Goal: Task Accomplishment & Management: Use online tool/utility

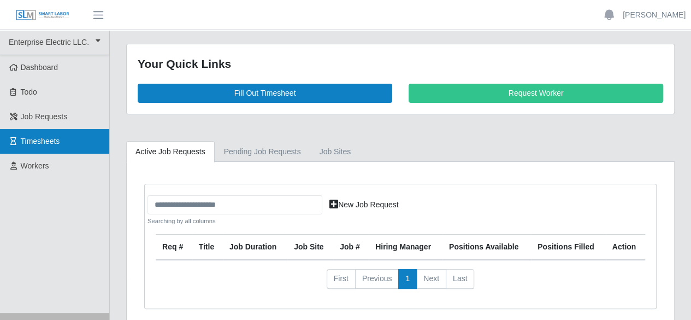
click at [38, 140] on span "Timesheets" at bounding box center [40, 141] width 39 height 9
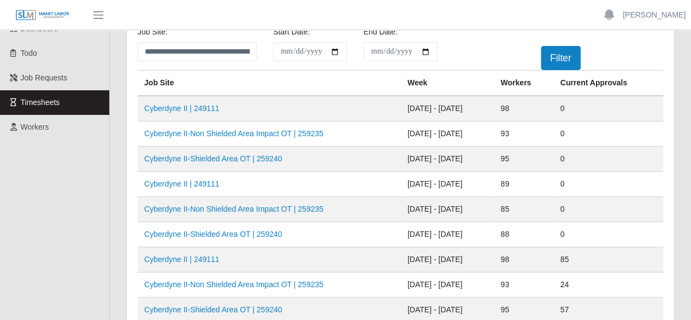
scroll to position [55, 0]
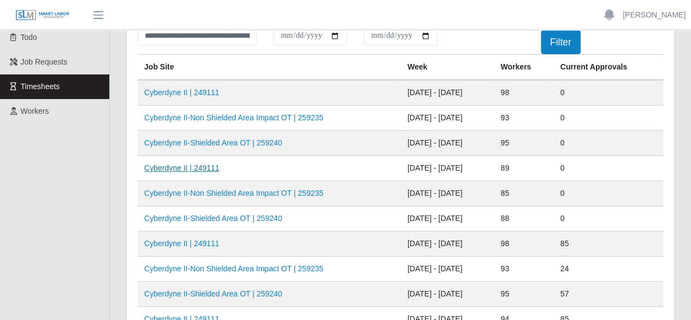
click at [197, 168] on link "Cyberdyne II | 249111" at bounding box center [181, 167] width 75 height 9
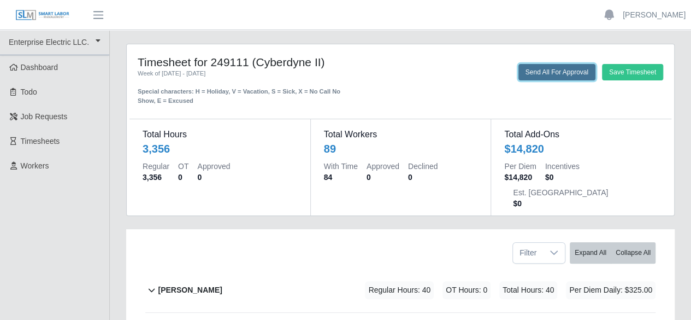
click at [536, 68] on button "Send All For Approval" at bounding box center [556, 72] width 77 height 16
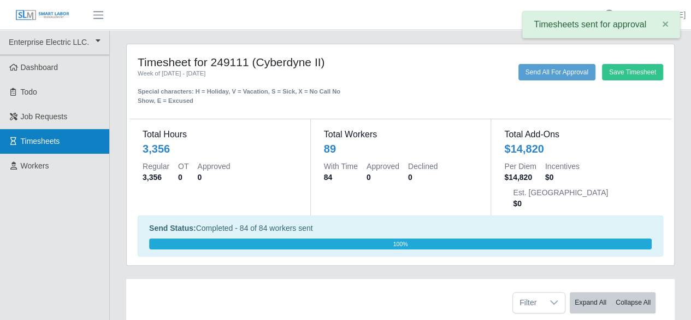
click at [35, 140] on span "Timesheets" at bounding box center [40, 141] width 39 height 9
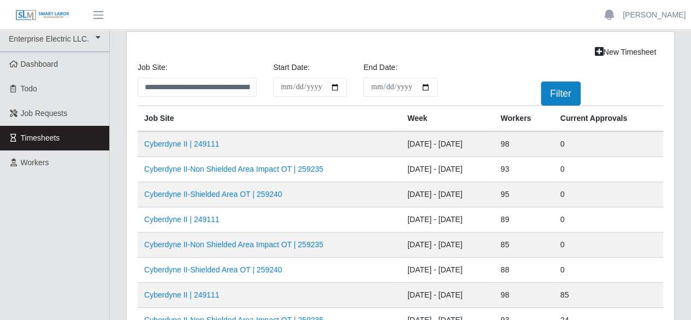
scroll to position [55, 0]
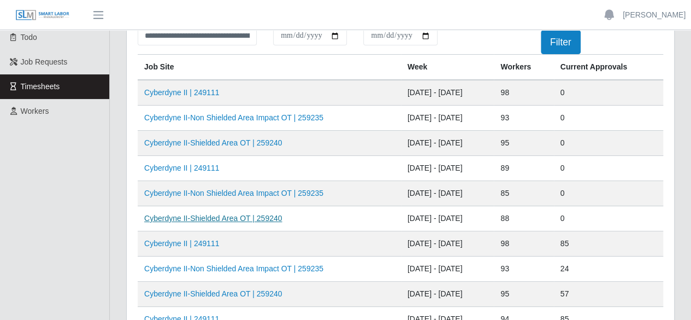
click at [217, 216] on link "Cyberdyne II-Shielded Area OT | 259240" at bounding box center [213, 218] width 138 height 9
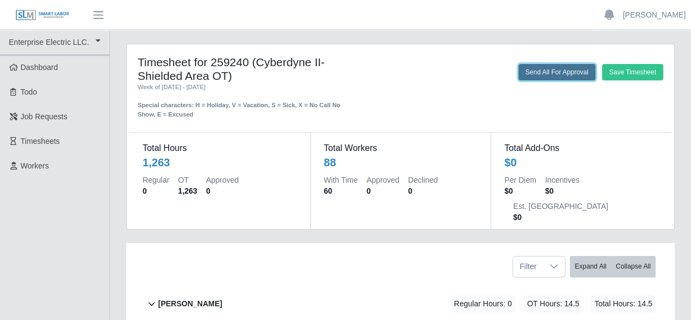
click at [532, 67] on button "Send All For Approval" at bounding box center [556, 72] width 77 height 16
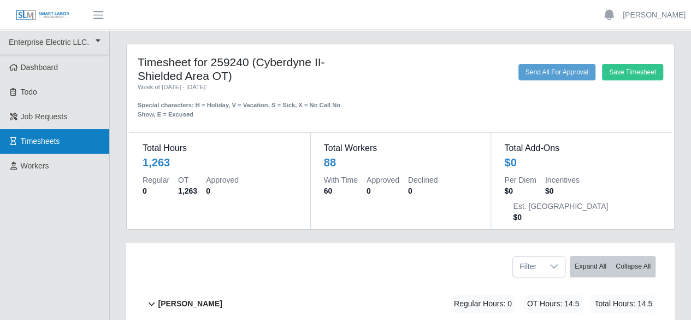
click at [45, 140] on span "Timesheets" at bounding box center [40, 141] width 39 height 9
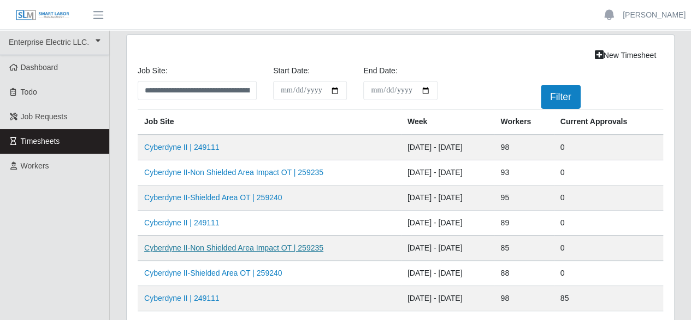
click at [268, 248] on link "Cyberdyne II-Non Shielded Area Impact OT | 259235" at bounding box center [233, 247] width 179 height 9
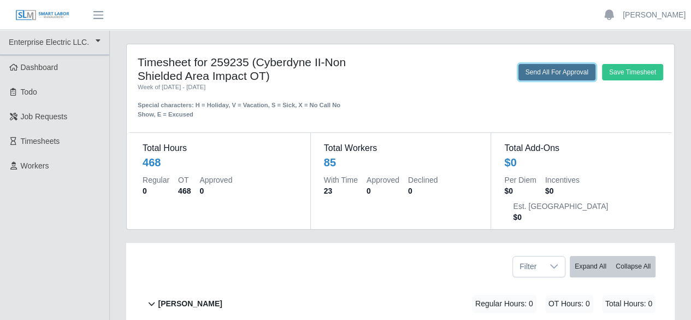
click at [535, 70] on button "Send All For Approval" at bounding box center [556, 72] width 77 height 16
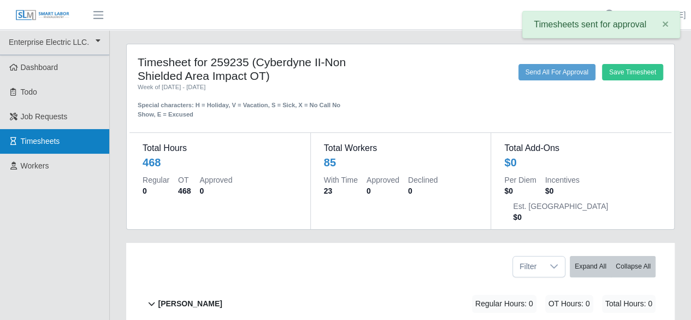
click at [38, 140] on span "Timesheets" at bounding box center [40, 141] width 39 height 9
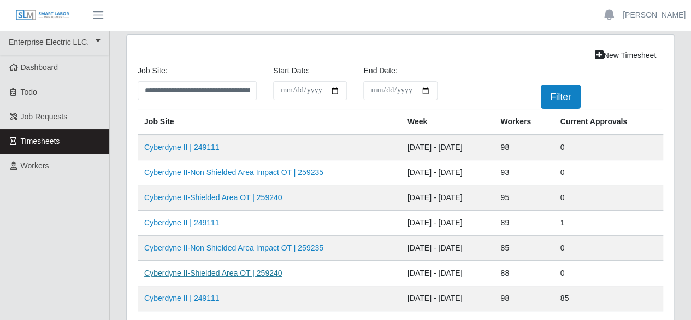
click at [220, 271] on link "Cyberdyne II-Shielded Area OT | 259240" at bounding box center [213, 272] width 138 height 9
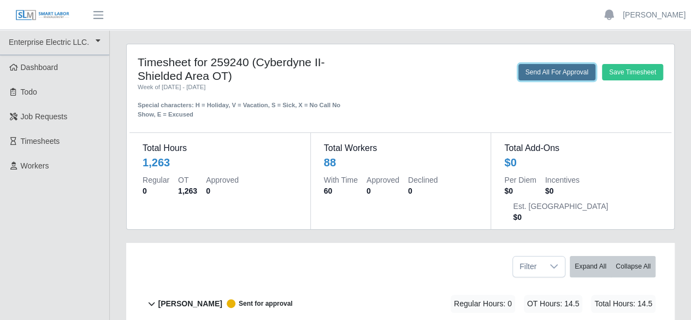
click at [539, 72] on button "Send All For Approval" at bounding box center [556, 72] width 77 height 16
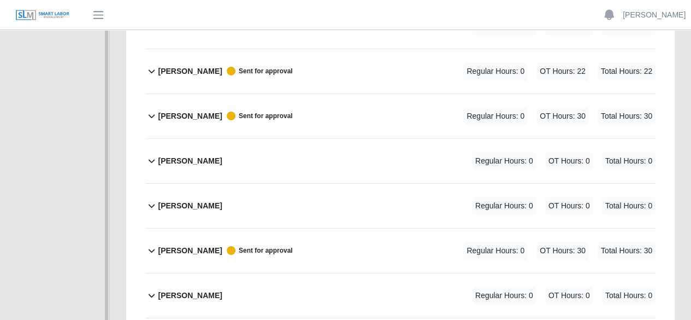
scroll to position [3990, 0]
